Goal: Information Seeking & Learning: Understand process/instructions

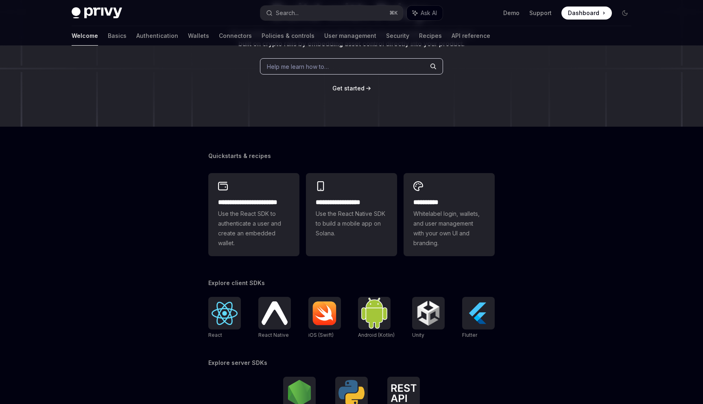
scroll to position [110, 0]
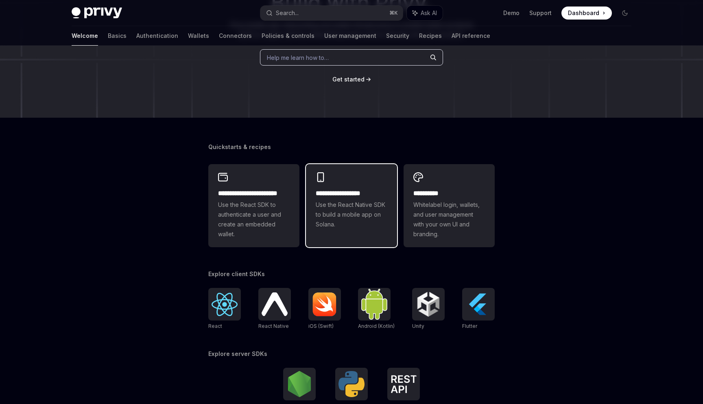
click at [327, 175] on div "**********" at bounding box center [351, 200] width 91 height 73
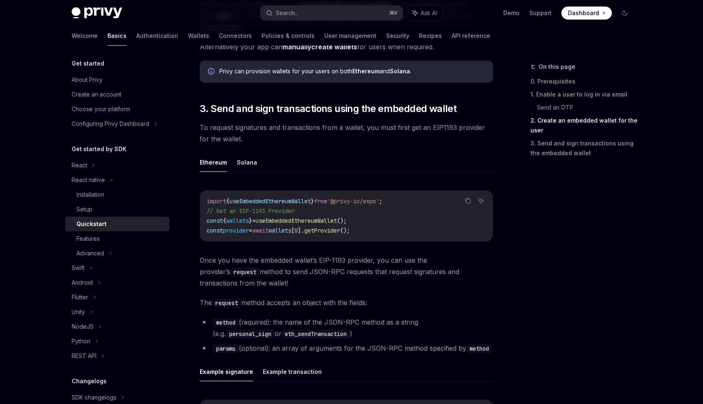
scroll to position [863, 0]
click at [97, 330] on div "NodeJS" at bounding box center [117, 326] width 104 height 15
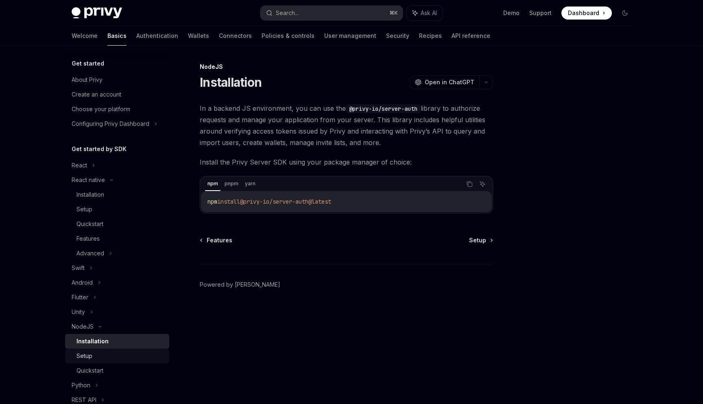
click at [97, 352] on div "Setup" at bounding box center [121, 356] width 88 height 10
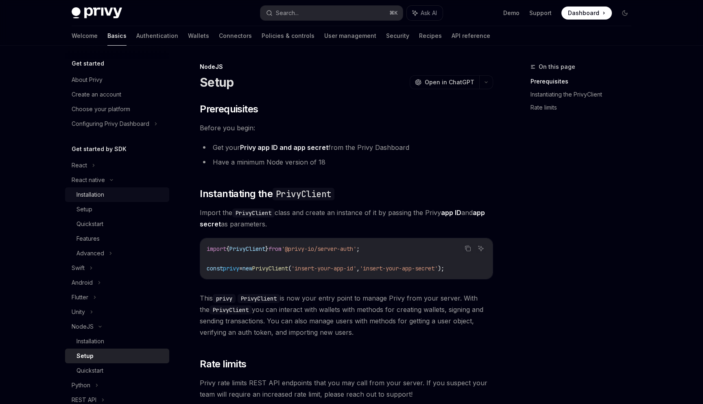
click at [133, 193] on div "Installation" at bounding box center [121, 195] width 88 height 10
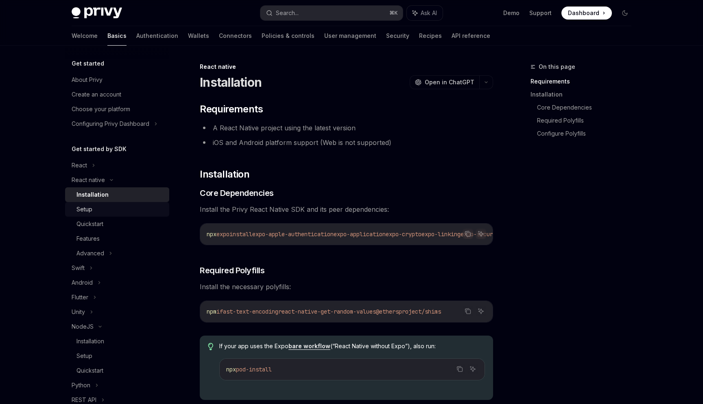
click at [128, 208] on div "Setup" at bounding box center [121, 209] width 88 height 10
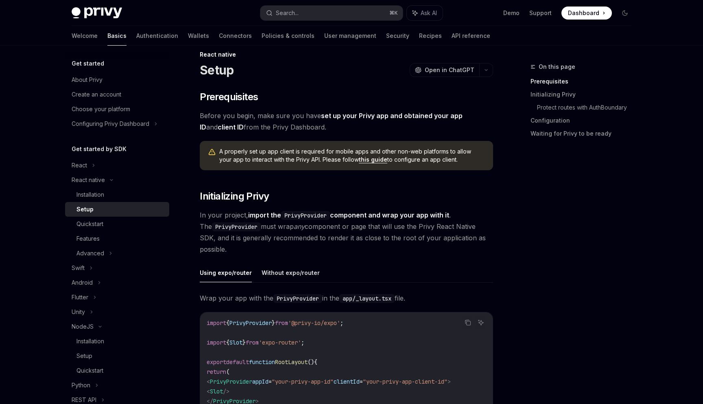
scroll to position [12, 0]
click at [359, 162] on link "this guide" at bounding box center [373, 159] width 28 height 7
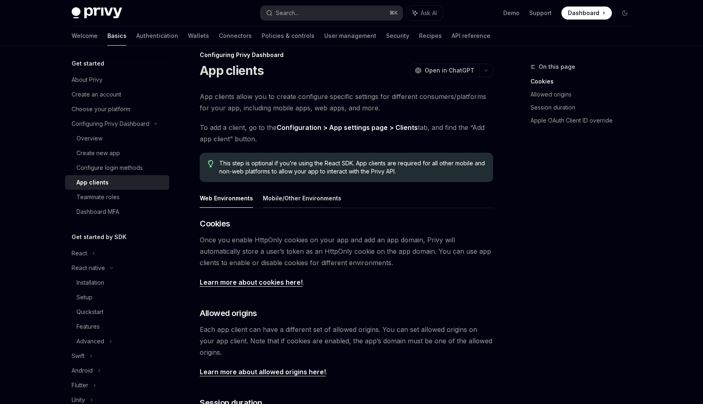
click at [318, 199] on button "Mobile/Other Environments" at bounding box center [302, 197] width 79 height 19
type textarea "*"
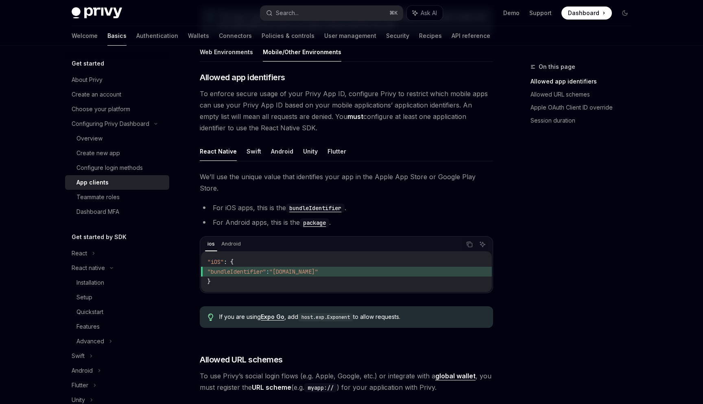
scroll to position [75, 0]
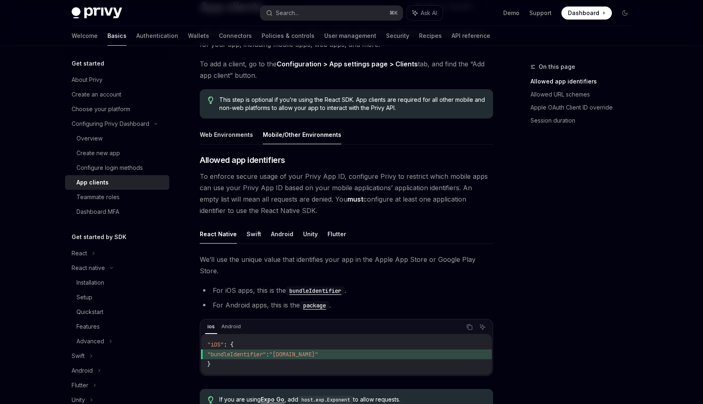
click at [369, 198] on span "To enforce secure usage of your Privy App ID, configure Privy to restrict which…" at bounding box center [347, 194] width 294 height 46
click at [407, 199] on span "To enforce secure usage of your Privy App ID, configure Privy to restrict which…" at bounding box center [347, 194] width 294 height 46
click at [380, 230] on ul "React Native Swift Android Unity Flutter" at bounding box center [347, 234] width 294 height 20
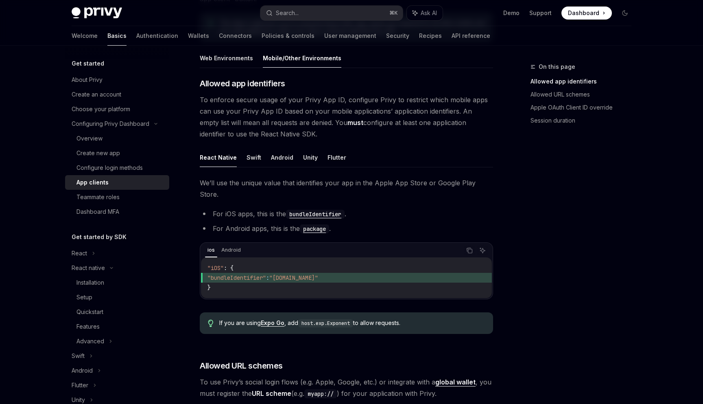
scroll to position [151, 0]
click at [490, 209] on li "For iOS apps, this is the bundleIdentifier ." at bounding box center [347, 214] width 294 height 11
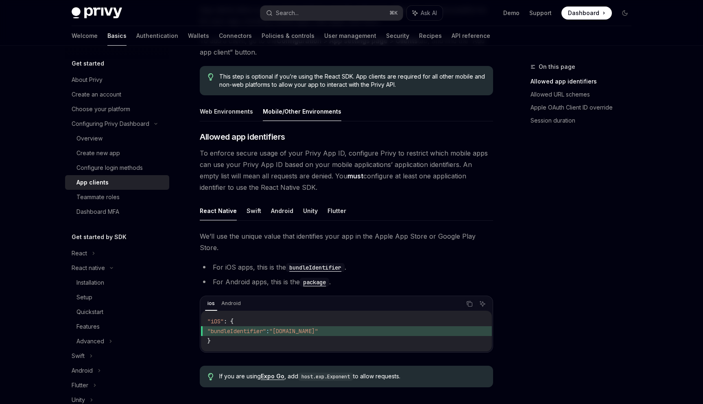
scroll to position [101, 0]
